Goal: Complete application form

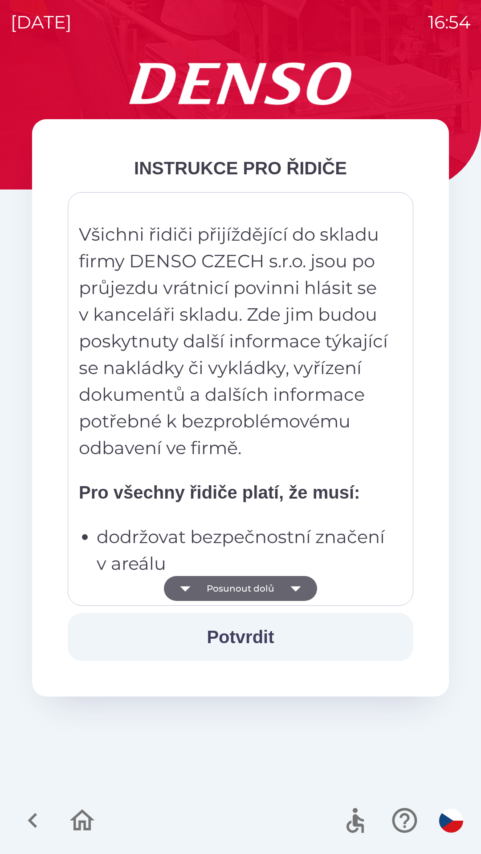
click at [247, 587] on button "Posunout dolů" at bounding box center [240, 588] width 153 height 25
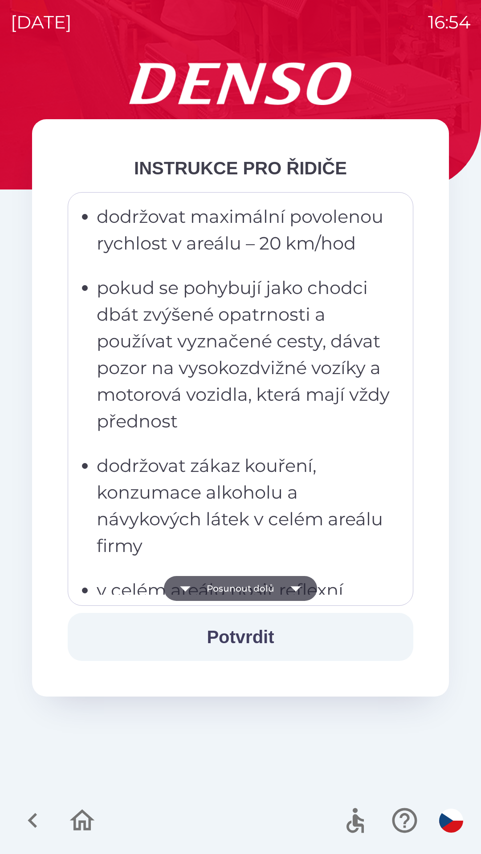
click at [241, 590] on button "Posunout dolů" at bounding box center [240, 588] width 153 height 25
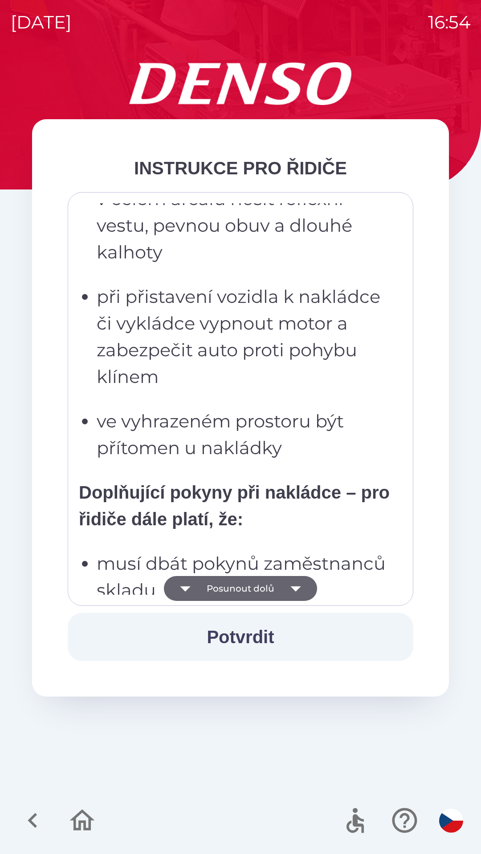
click at [243, 588] on button "Posunout dolů" at bounding box center [240, 588] width 153 height 25
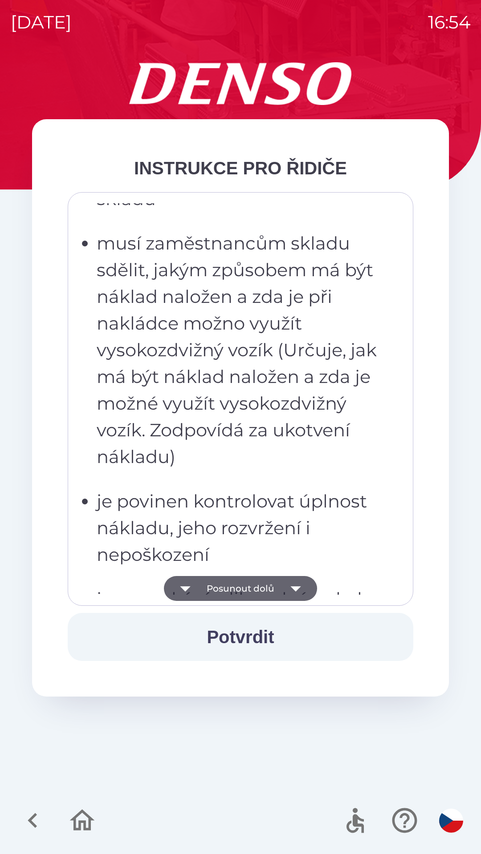
click at [255, 586] on button "Posunout dolů" at bounding box center [240, 588] width 153 height 25
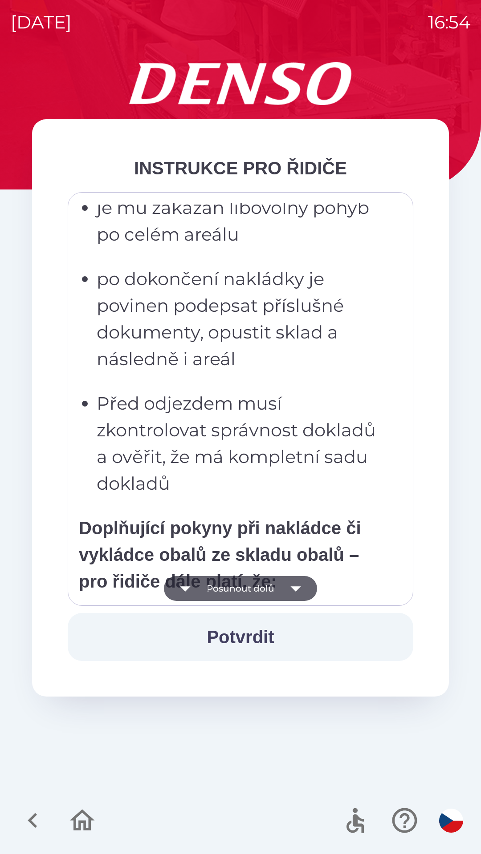
click at [267, 587] on button "Posunout dolů" at bounding box center [240, 588] width 153 height 25
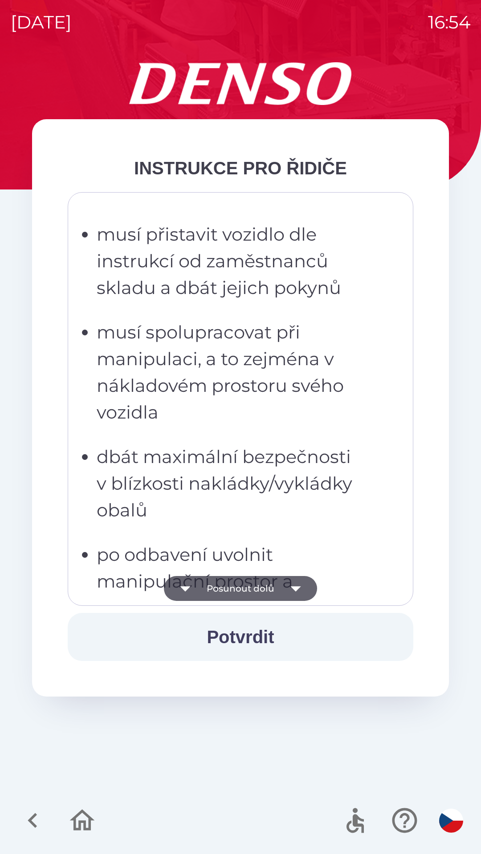
click at [271, 584] on button "Posunout dolů" at bounding box center [240, 588] width 153 height 25
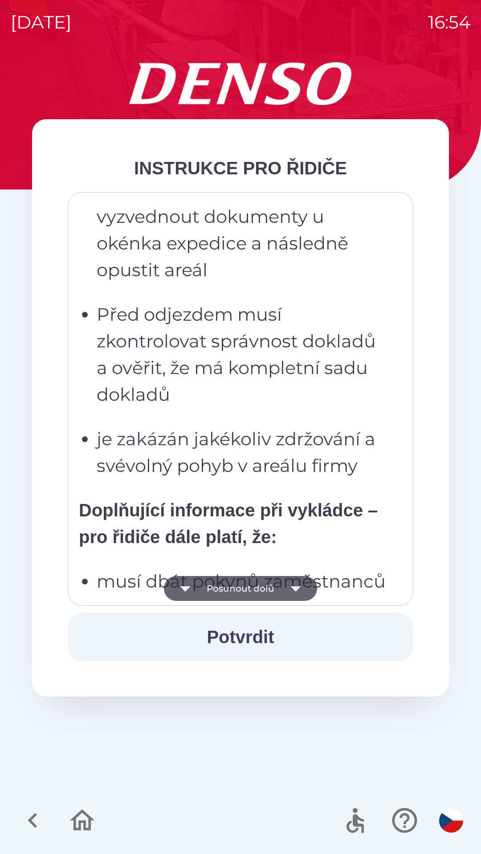
click at [269, 588] on button "Posunout dolů" at bounding box center [240, 588] width 153 height 25
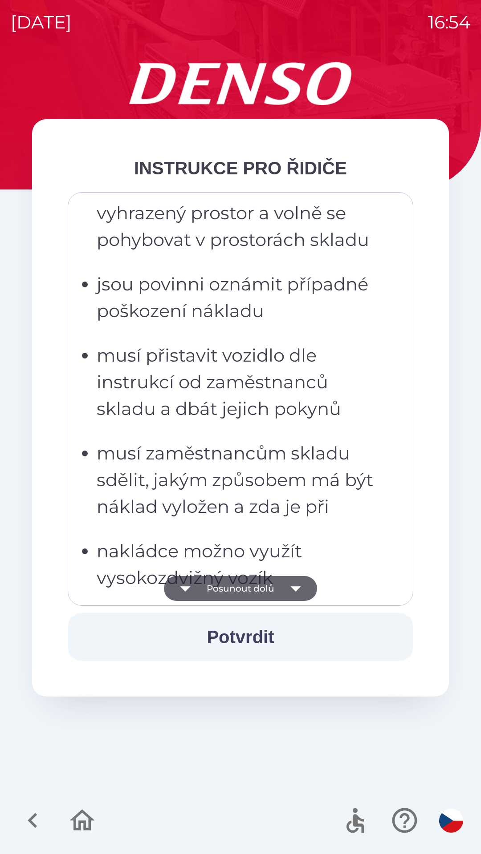
click at [272, 591] on button "Posunout dolů" at bounding box center [240, 588] width 153 height 25
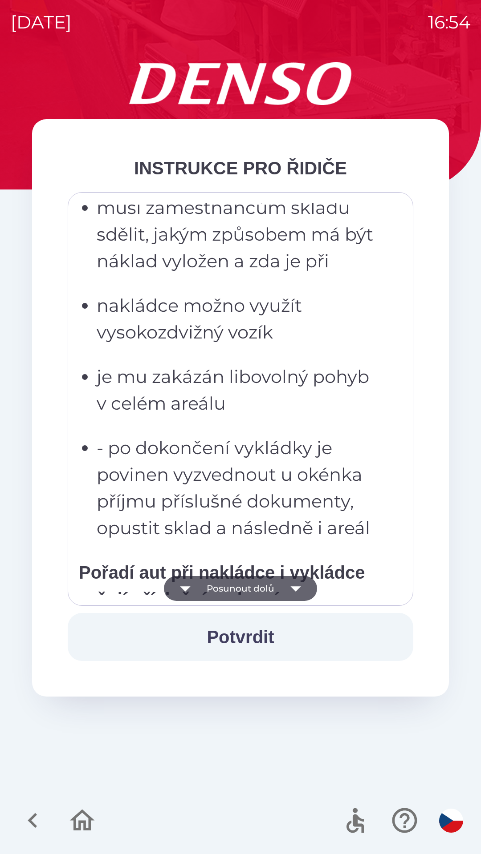
click at [275, 591] on button "Posunout dolů" at bounding box center [240, 588] width 153 height 25
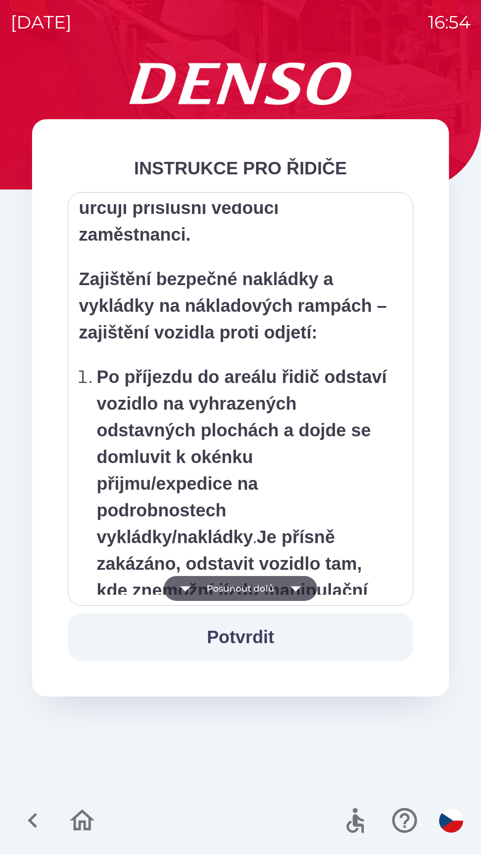
click at [275, 588] on button "Posunout dolů" at bounding box center [240, 588] width 153 height 25
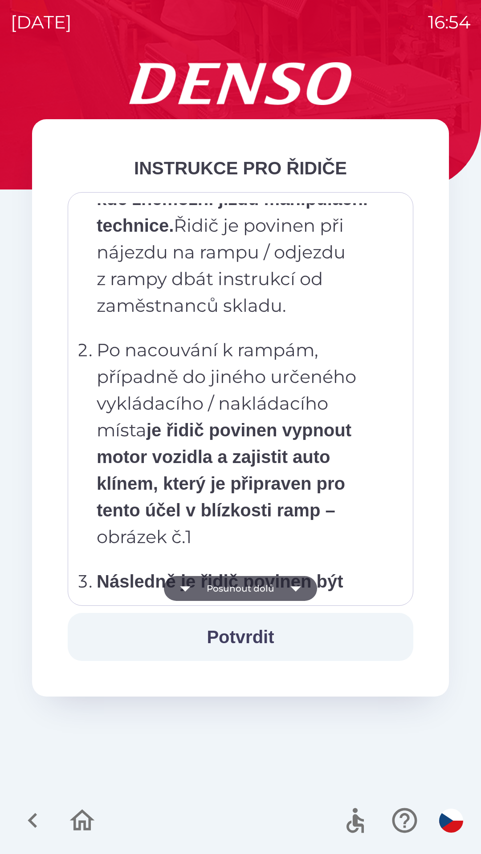
click at [274, 589] on button "Posunout dolů" at bounding box center [240, 588] width 153 height 25
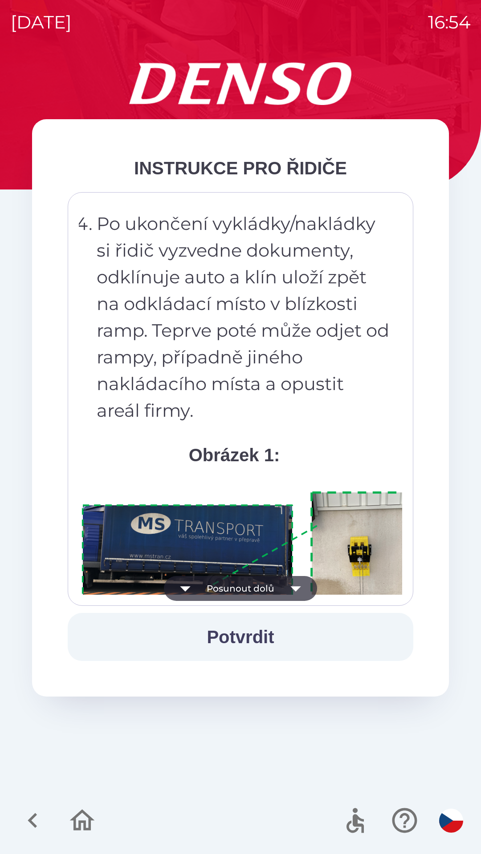
click at [276, 585] on button "Posunout dolů" at bounding box center [240, 588] width 153 height 25
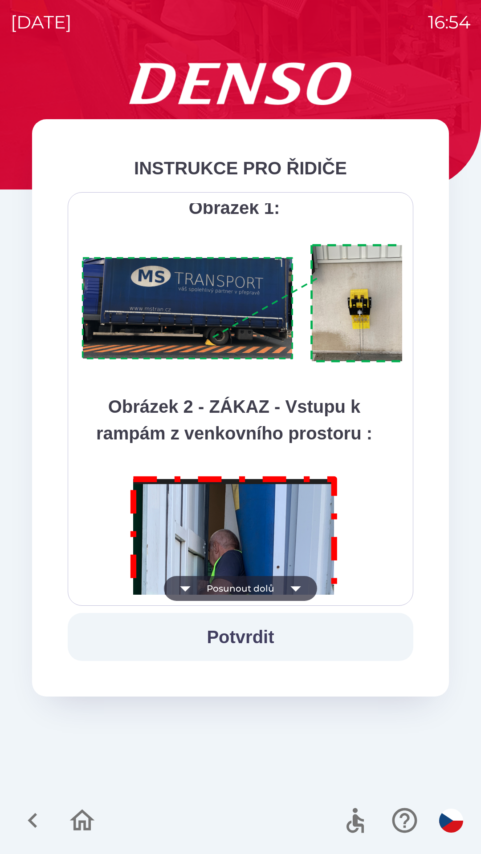
click at [275, 587] on button "Posunout dolů" at bounding box center [240, 588] width 153 height 25
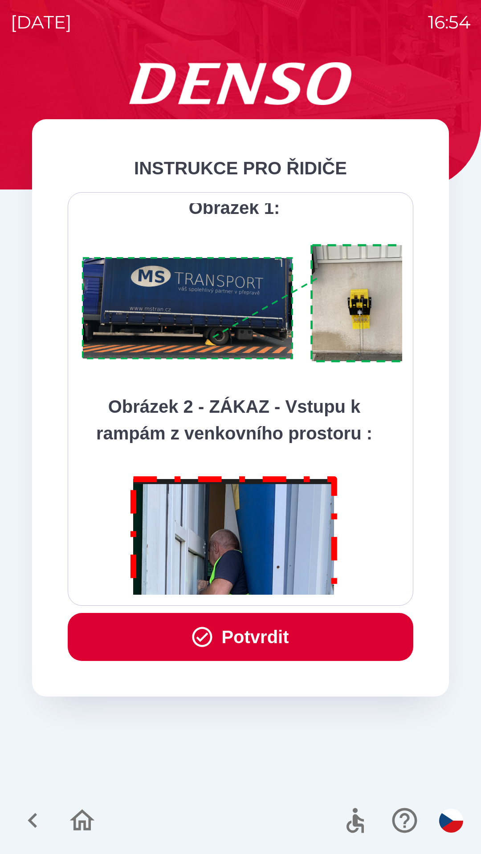
scroll to position [5001, 0]
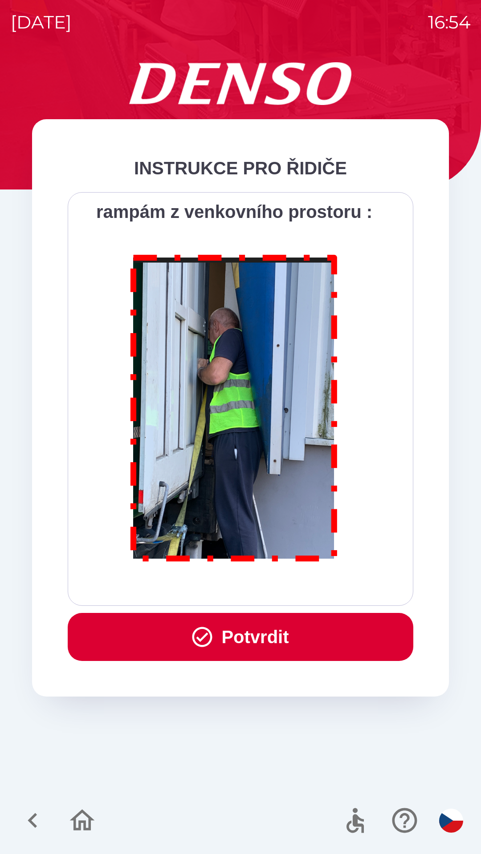
click at [275, 586] on div "Všichni řidiči přijíždějící do skladu firmy DENSO CZECH s.r.o. jsou po průjezdu…" at bounding box center [240, 399] width 323 height 392
click at [276, 586] on div "Všichni řidiči přijíždějící do skladu firmy DENSO CZECH s.r.o. jsou po průjezdu…" at bounding box center [240, 399] width 323 height 392
click at [266, 628] on button "Potvrdit" at bounding box center [240, 637] width 345 height 48
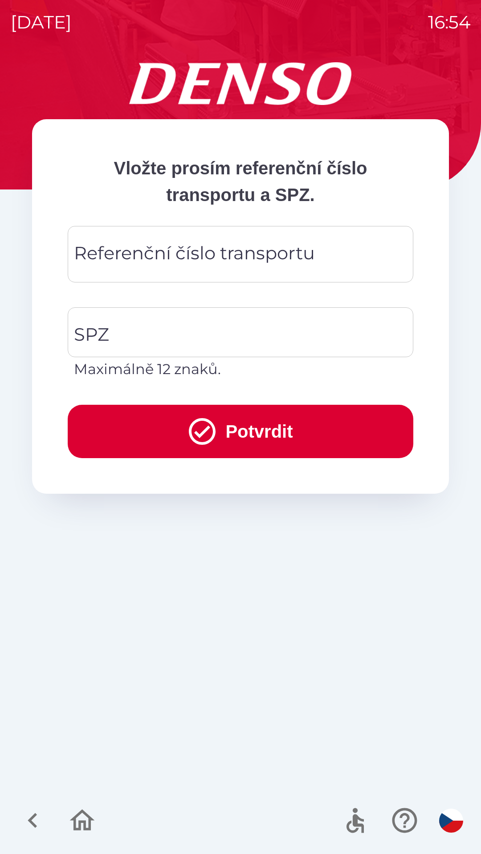
click at [227, 257] on div "Referenční číslo transportu Referenční číslo transportu" at bounding box center [240, 254] width 345 height 57
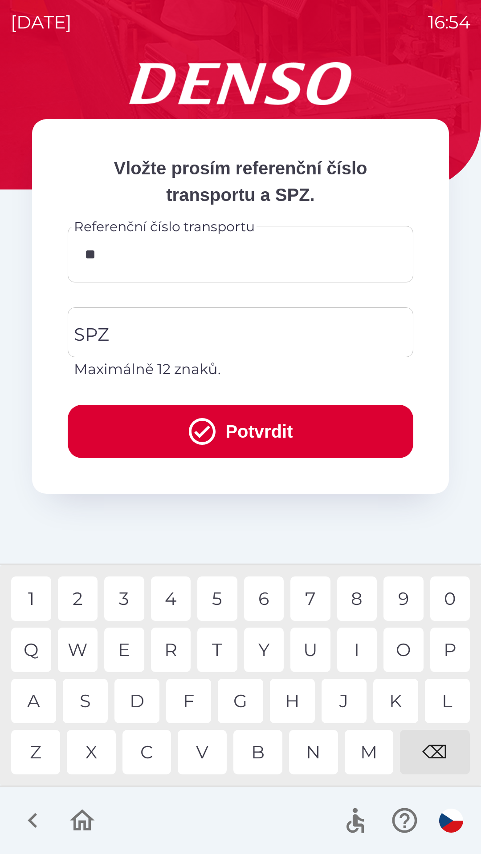
click at [41, 647] on div "Q" at bounding box center [31, 650] width 40 height 44
click at [254, 754] on div "B" at bounding box center [257, 752] width 49 height 44
click at [120, 604] on div "3" at bounding box center [124, 599] width 40 height 44
click at [447, 607] on div "0" at bounding box center [450, 599] width 40 height 44
type input "*********"
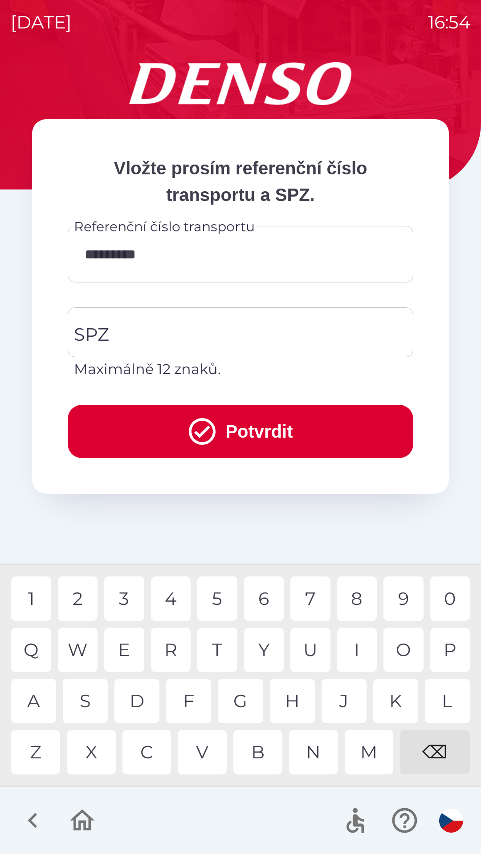
click at [223, 599] on div "5" at bounding box center [217, 599] width 40 height 44
click at [216, 341] on input "SPZ" at bounding box center [234, 332] width 324 height 42
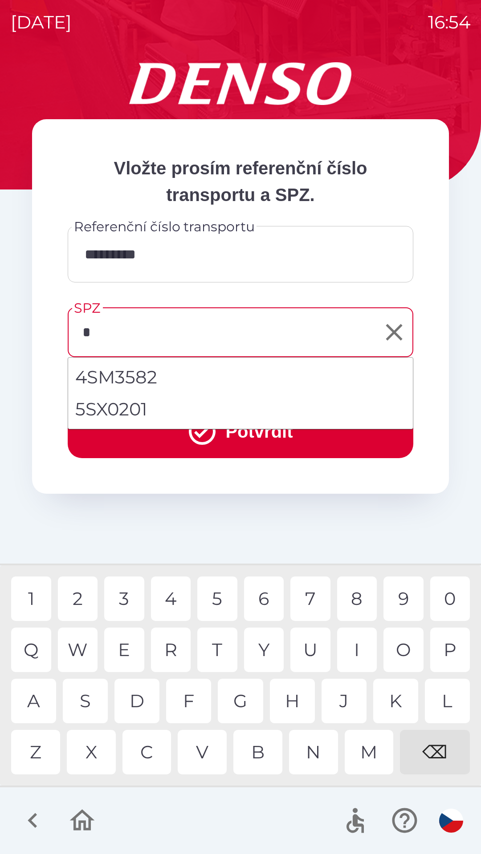
click at [210, 603] on div "5" at bounding box center [217, 599] width 40 height 44
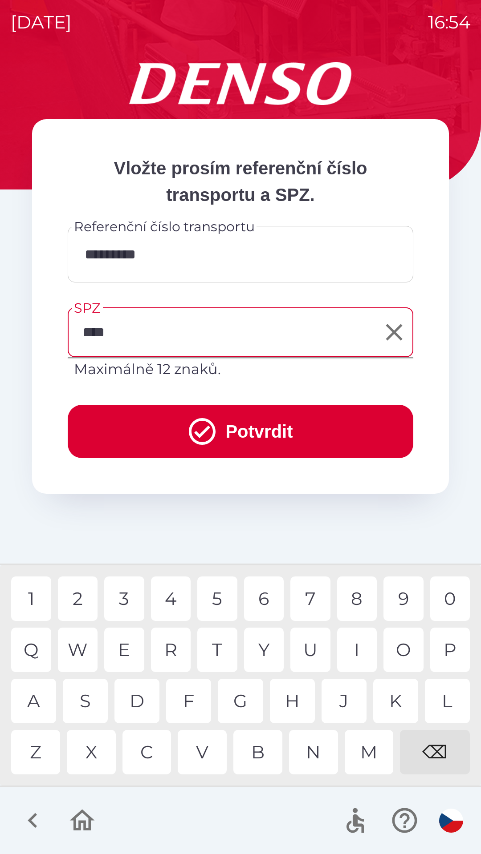
click at [449, 600] on div "0" at bounding box center [450, 599] width 40 height 44
click at [214, 601] on div "5" at bounding box center [217, 599] width 40 height 44
type input "*******"
click at [275, 430] on button "Potvrdit" at bounding box center [240, 431] width 345 height 53
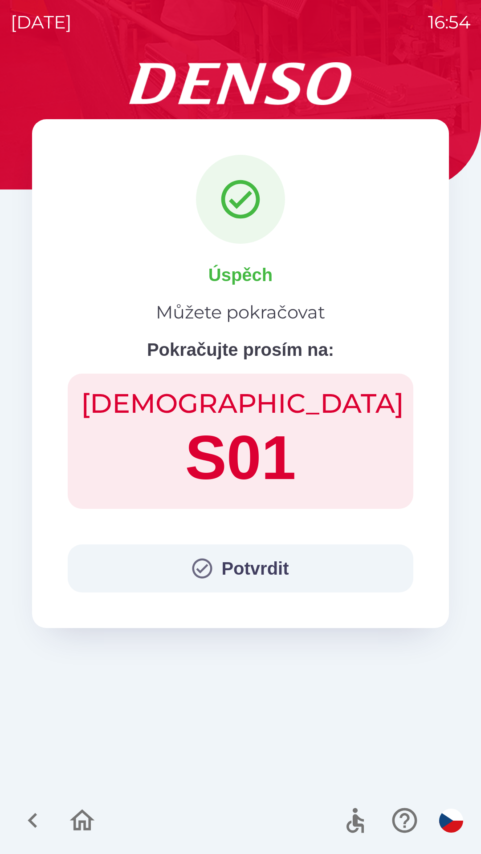
click at [281, 570] on button "Potvrdit" at bounding box center [240, 569] width 345 height 48
